Goal: Task Accomplishment & Management: Manage account settings

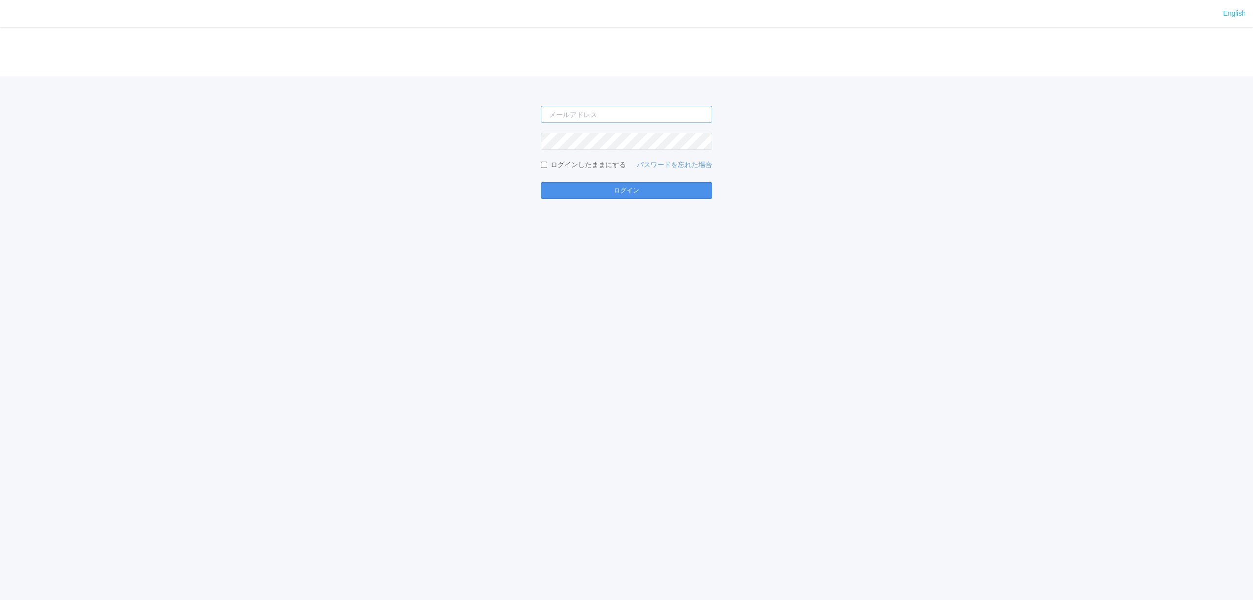
type input "[PERSON_NAME][EMAIL_ADDRESS][DOMAIN_NAME]"
click at [686, 183] on button "ログイン" at bounding box center [626, 190] width 171 height 17
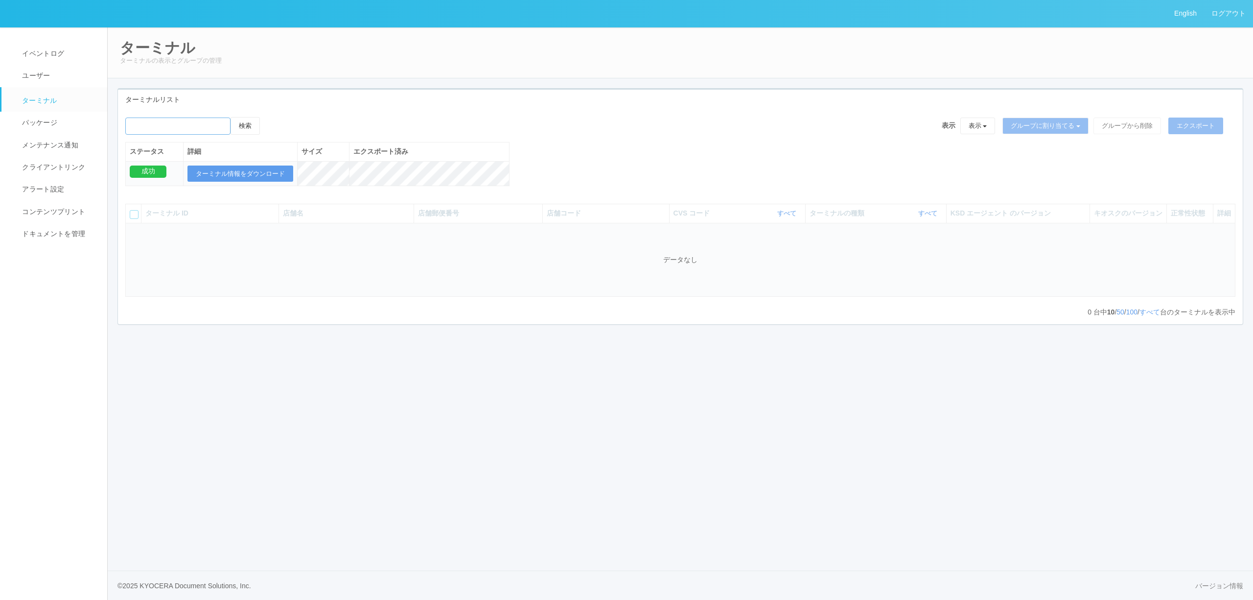
click at [187, 131] on input "emailSearch" at bounding box center [177, 125] width 105 height 17
click at [72, 232] on span "ドキュメントを管理" at bounding box center [53, 234] width 66 height 8
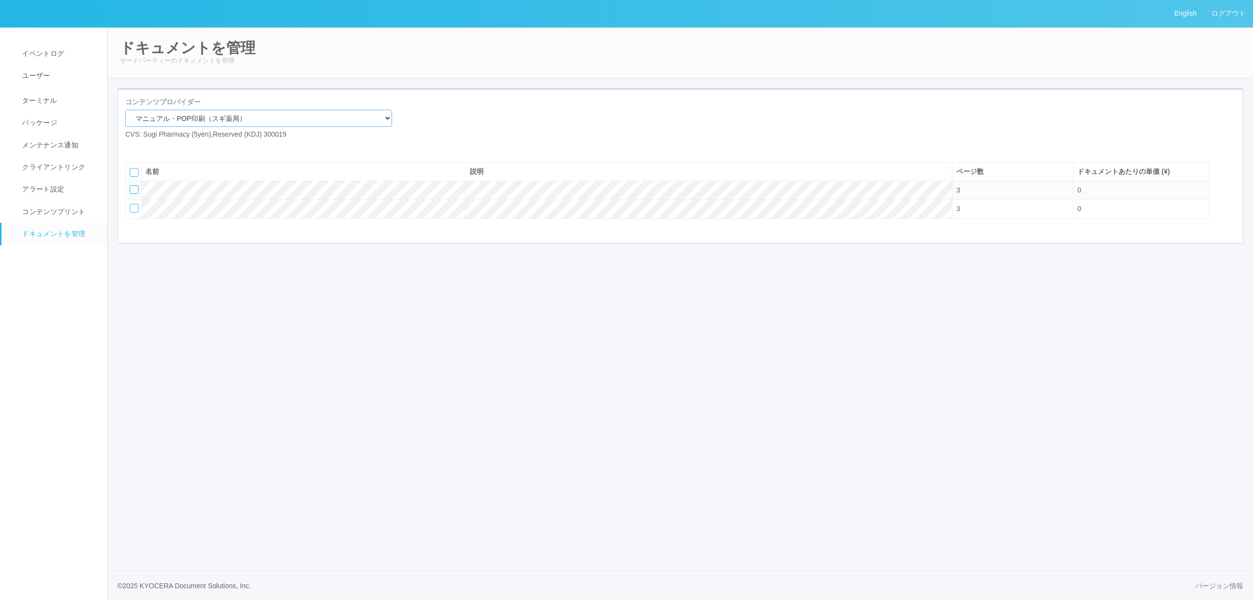
click at [230, 121] on select "マニュアル・POP印刷（スギ薬局） マニュアル・POP印刷（DY） マニュアル・POP印刷（共通） マニュアル・POP印刷（セコマ） マニュアル・POP印刷（…" at bounding box center [258, 118] width 267 height 17
select select "92e33cfa-a397-43d0-aeaa-8a96cbdf4d79"
click at [125, 110] on select "マニュアル・POP印刷（スギ薬局） マニュアル・POP印刷（DY） マニュアル・POP印刷（共通） マニュアル・POP印刷（セコマ） マニュアル・POP印刷（…" at bounding box center [258, 118] width 267 height 17
click at [147, 147] on icon at bounding box center [147, 147] width 0 height 0
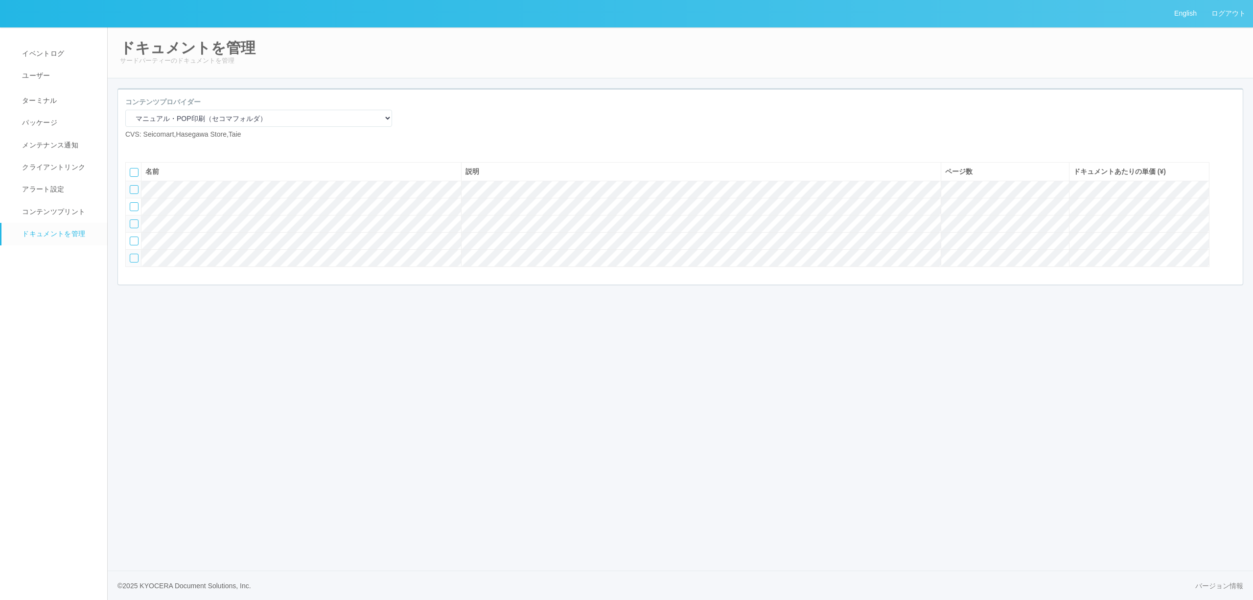
click at [147, 147] on icon at bounding box center [147, 147] width 0 height 0
